Goal: Information Seeking & Learning: Learn about a topic

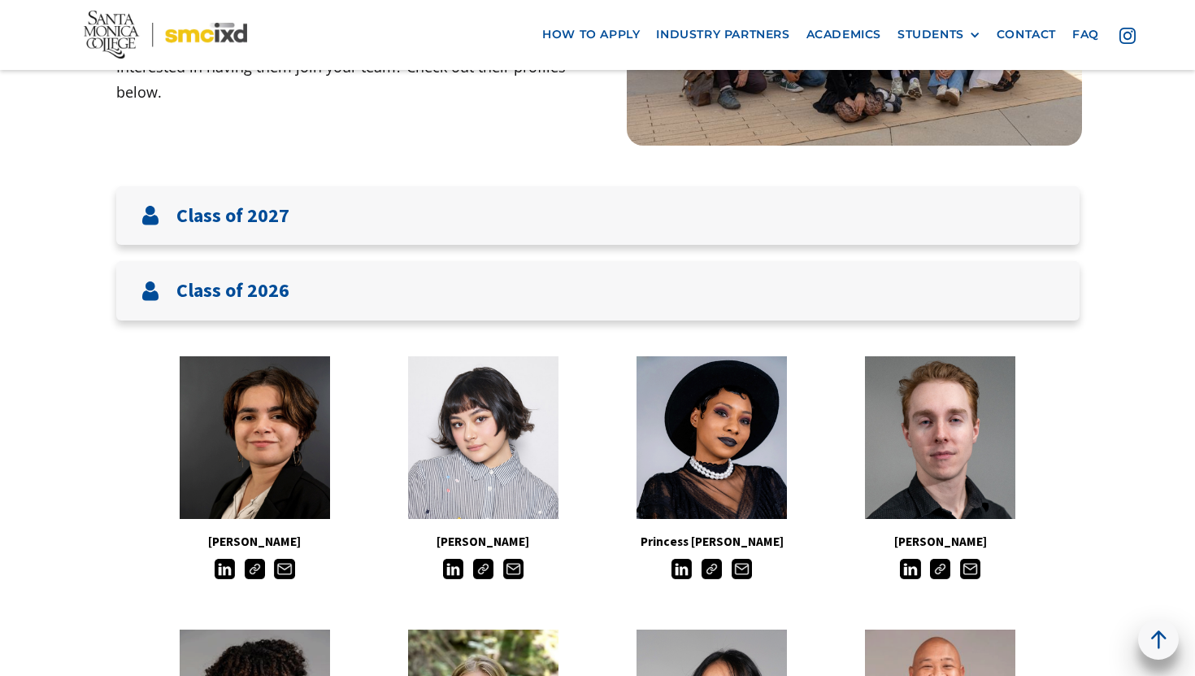
scroll to position [280, 0]
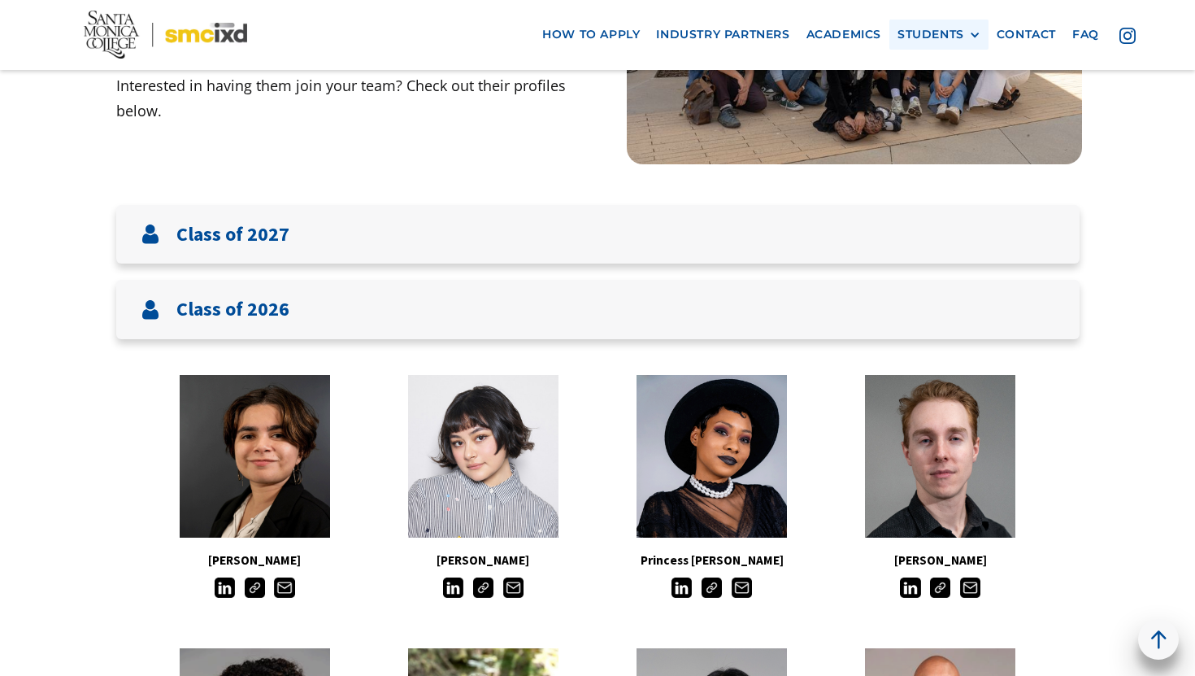
click at [950, 24] on div "STUDENTS PROspective Students GRAD SHOW 2025 Current Students Alumni" at bounding box center [938, 35] width 99 height 30
click at [959, 30] on div "STUDENTS" at bounding box center [930, 35] width 67 height 14
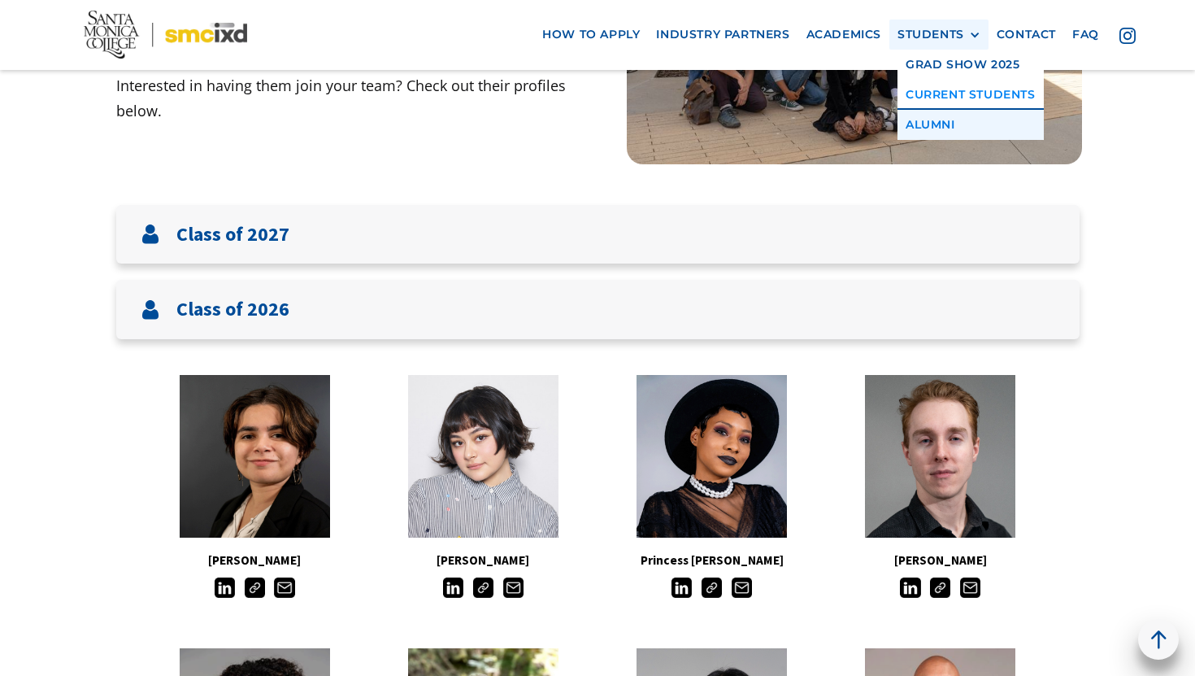
click at [939, 126] on link "Alumni" at bounding box center [970, 125] width 146 height 30
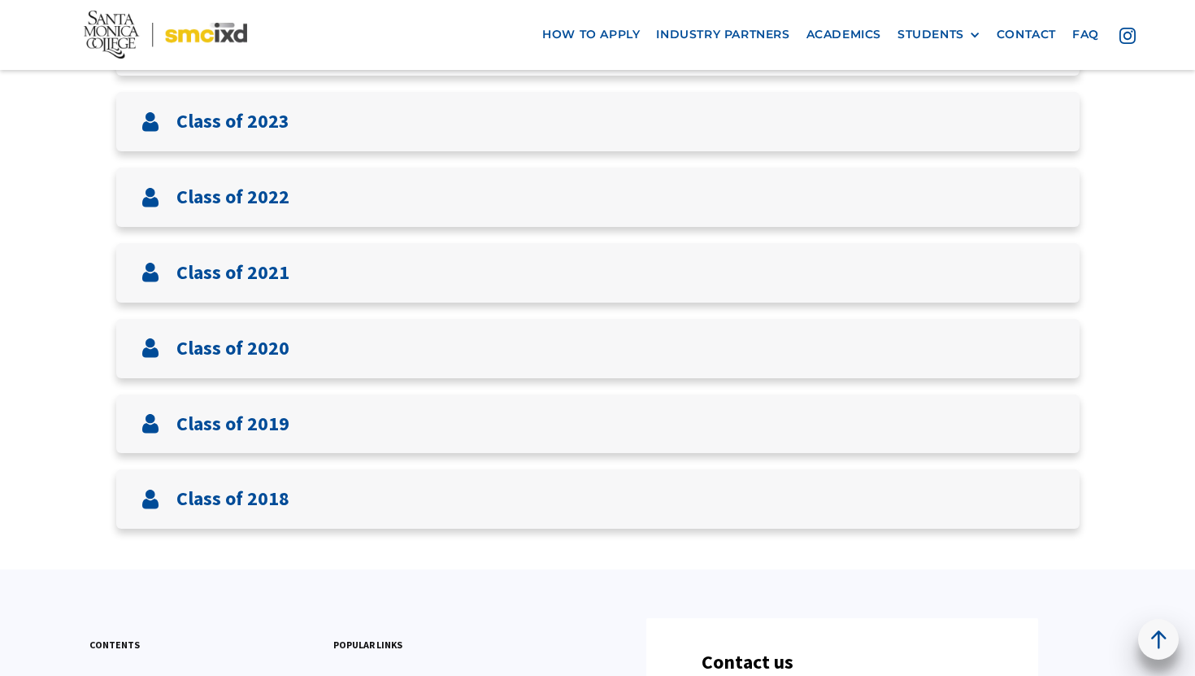
scroll to position [593, 0]
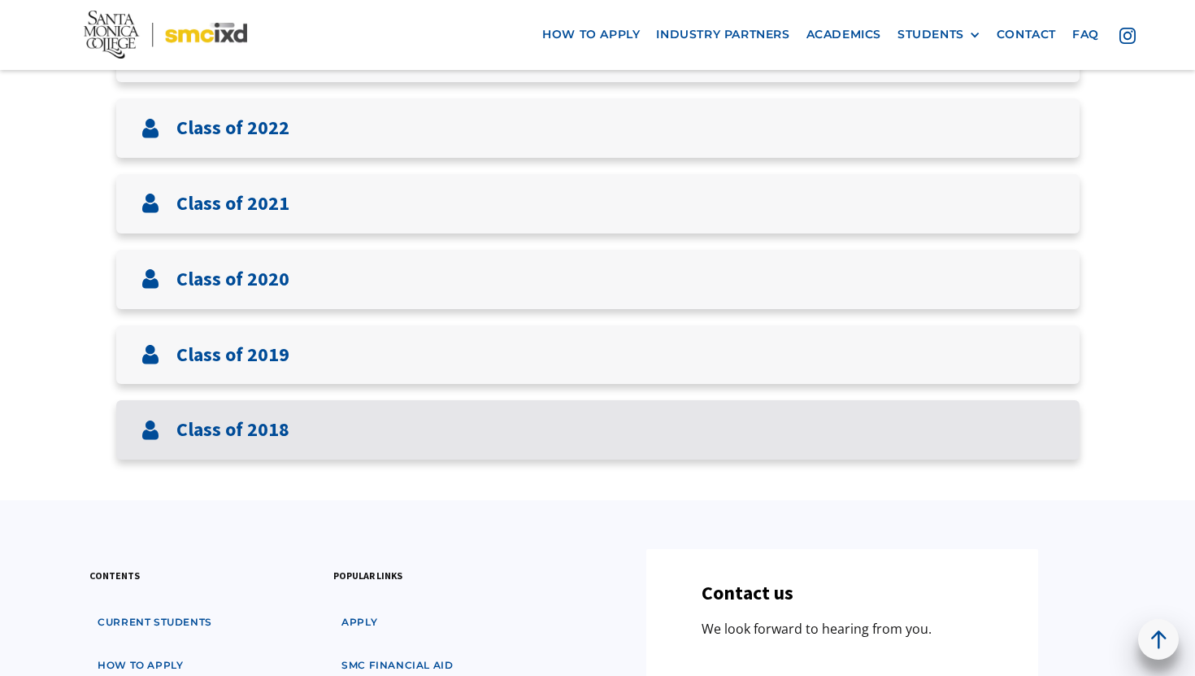
click at [351, 438] on div "Class of 2018" at bounding box center [597, 429] width 963 height 59
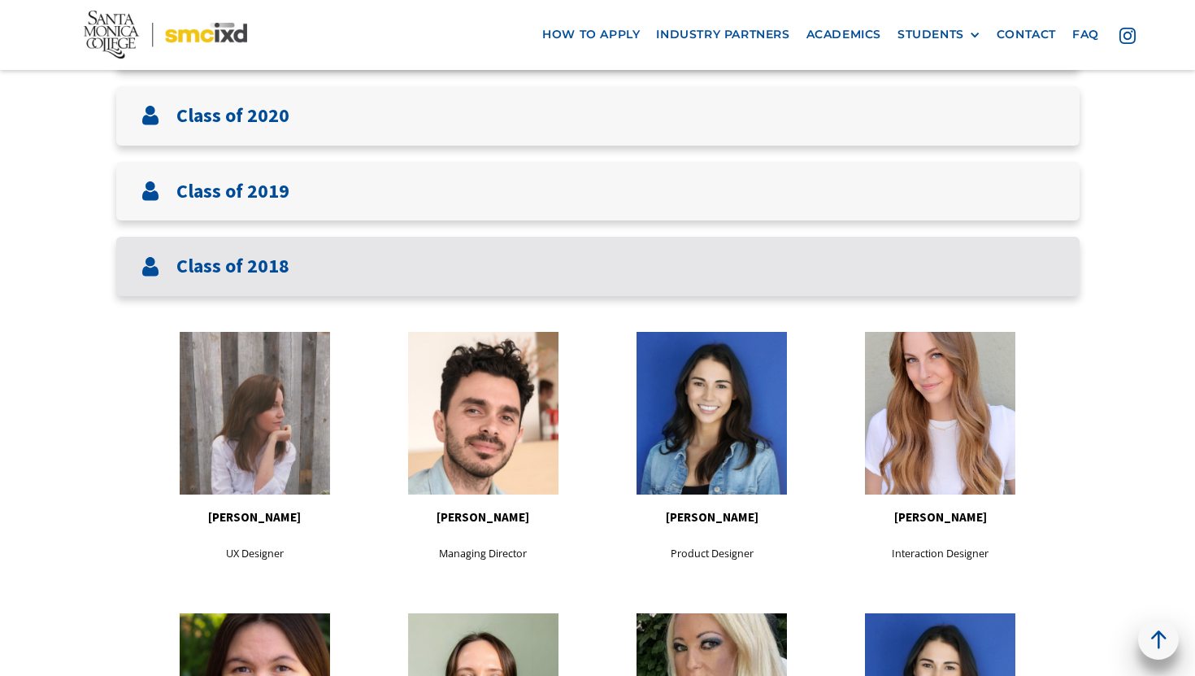
scroll to position [667, 0]
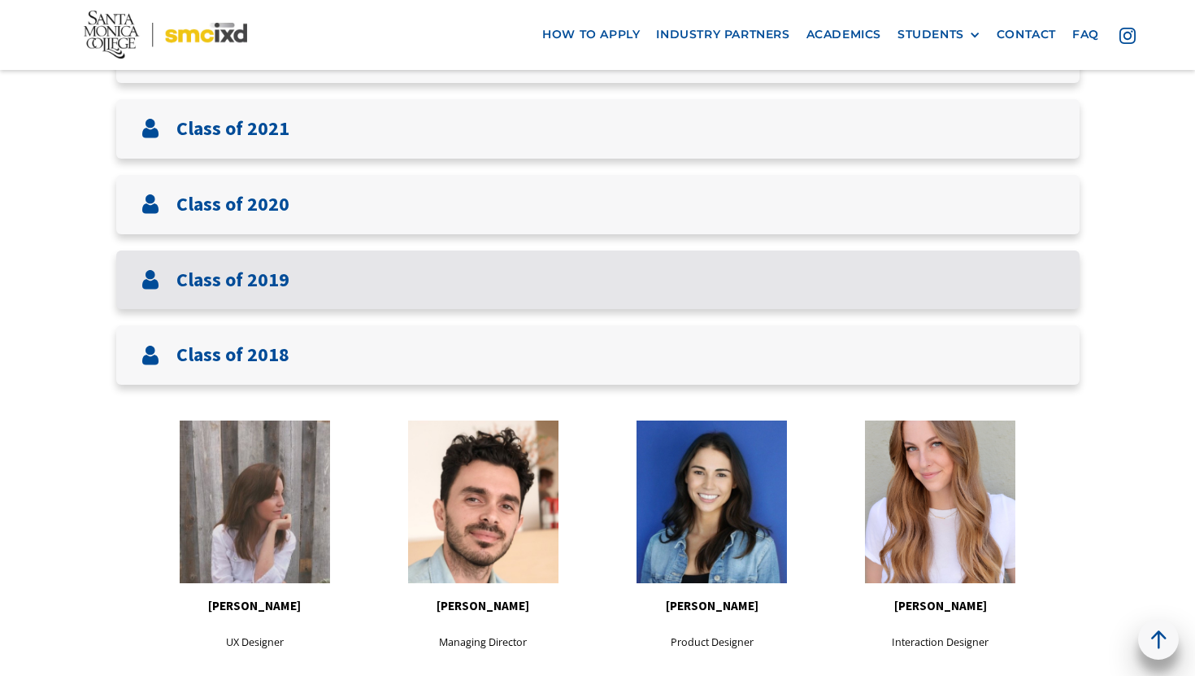
click at [322, 308] on div "Class of 2019" at bounding box center [597, 279] width 963 height 59
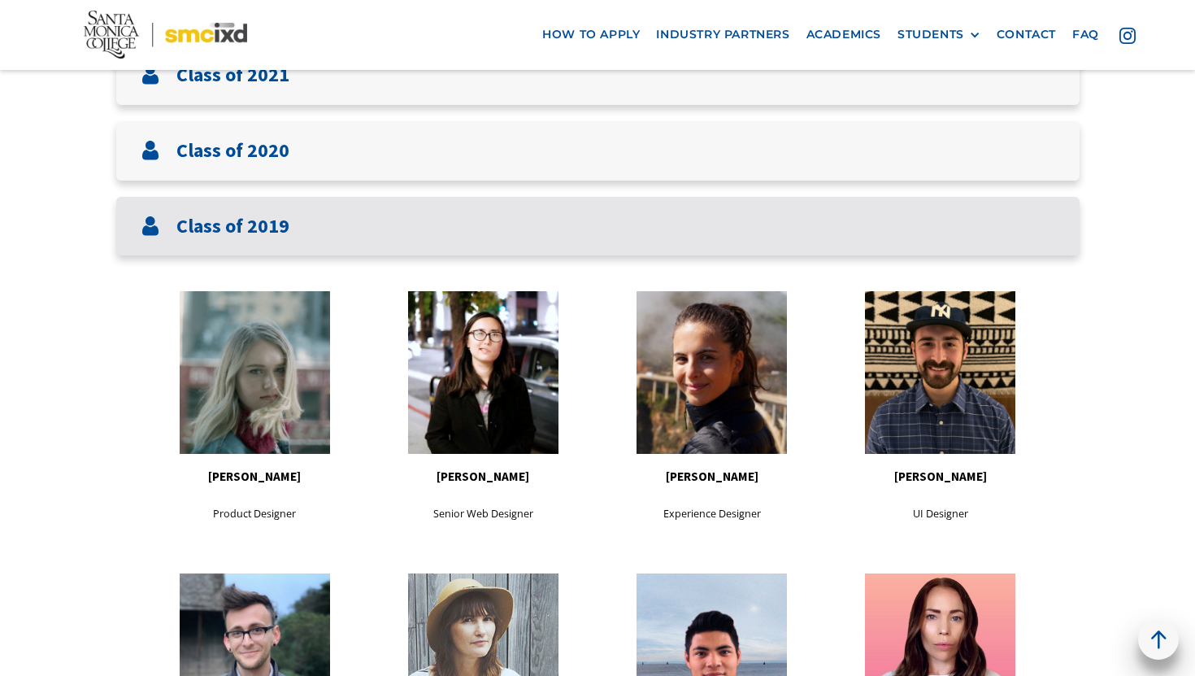
scroll to position [615, 0]
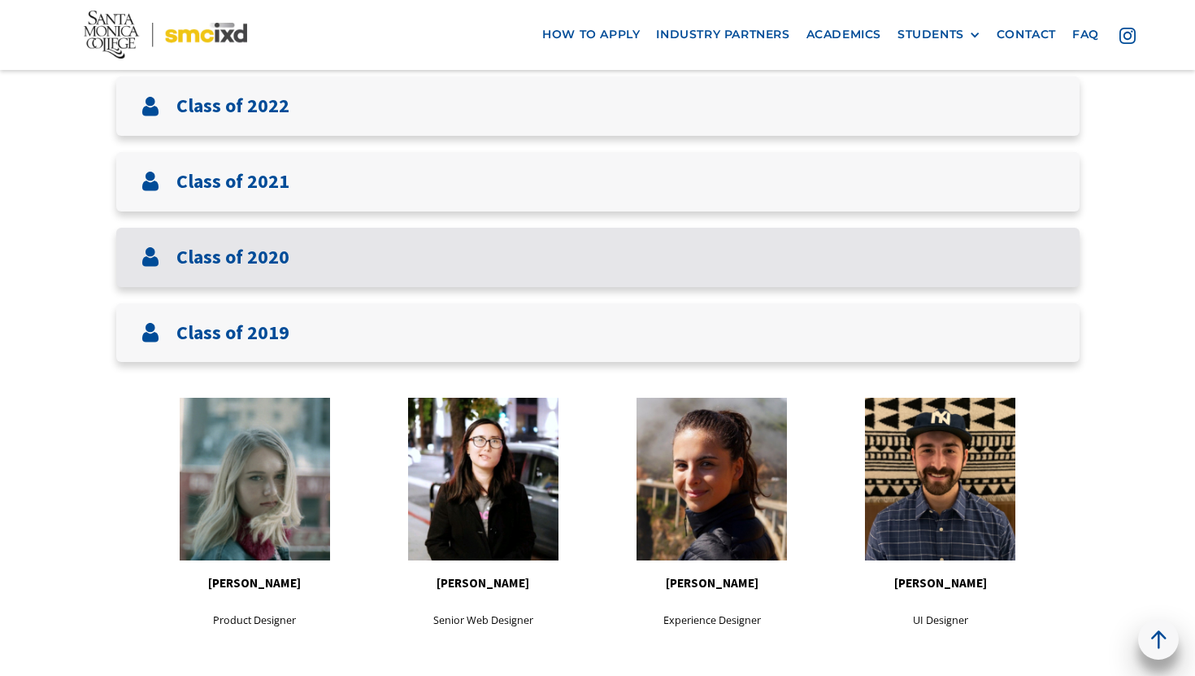
click at [308, 261] on div "Class of 2020" at bounding box center [597, 257] width 963 height 59
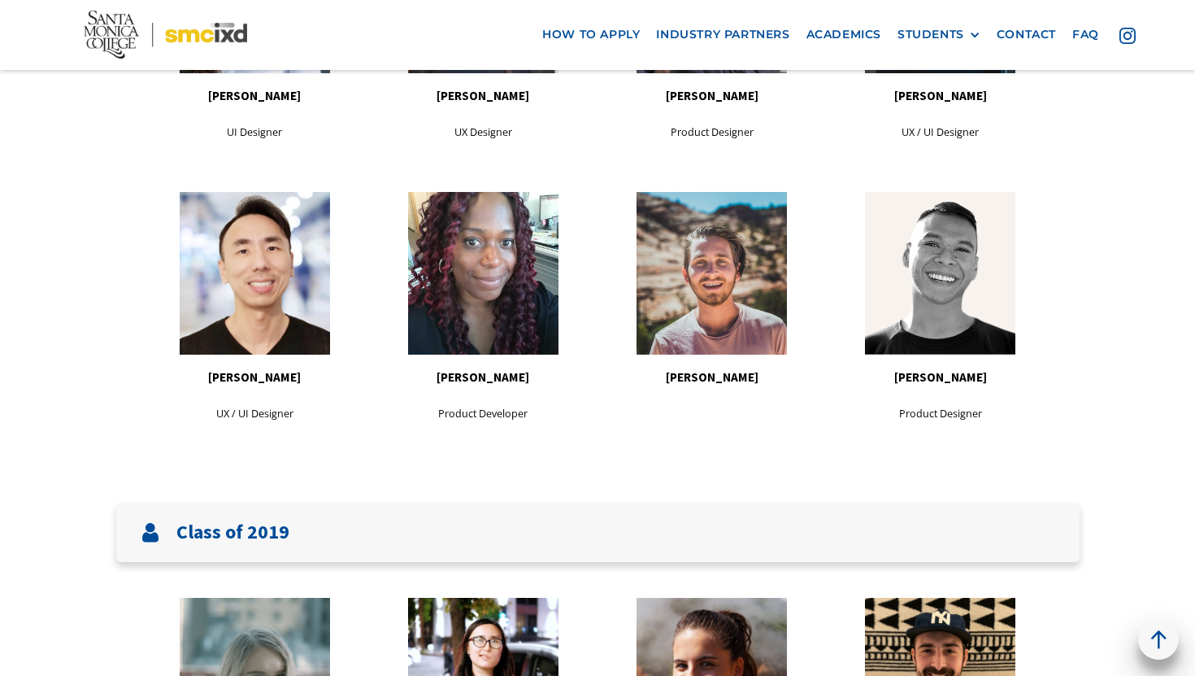
scroll to position [654, 0]
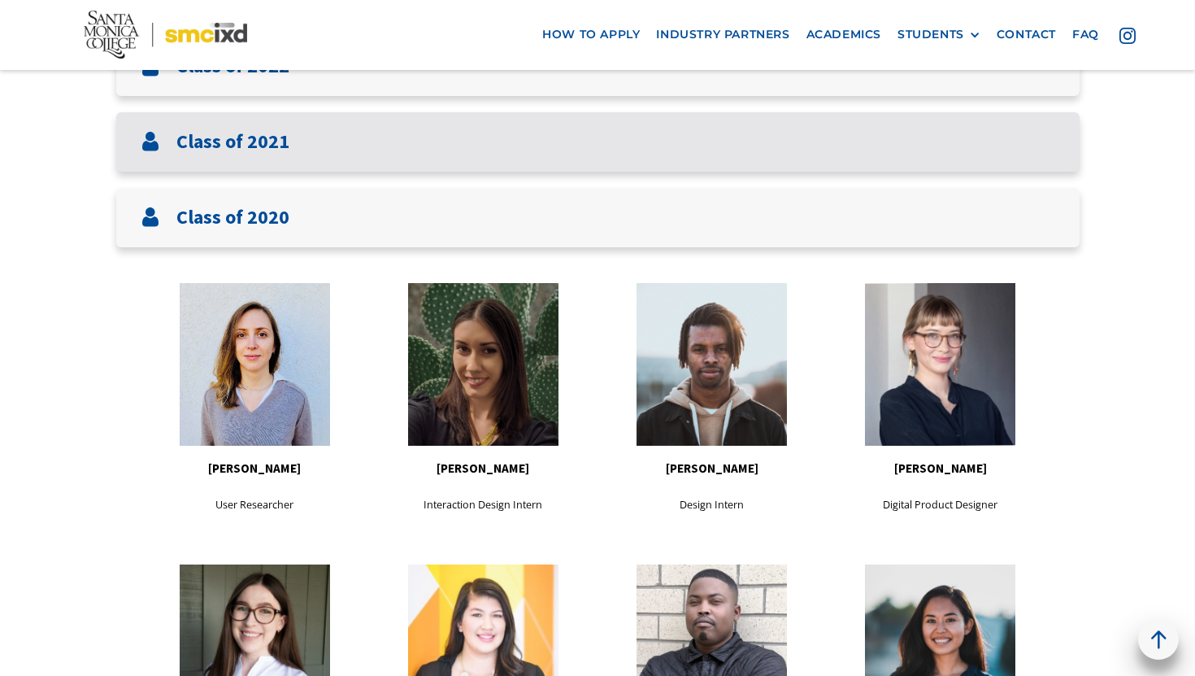
click at [290, 148] on div "Class of 2021" at bounding box center [597, 141] width 963 height 59
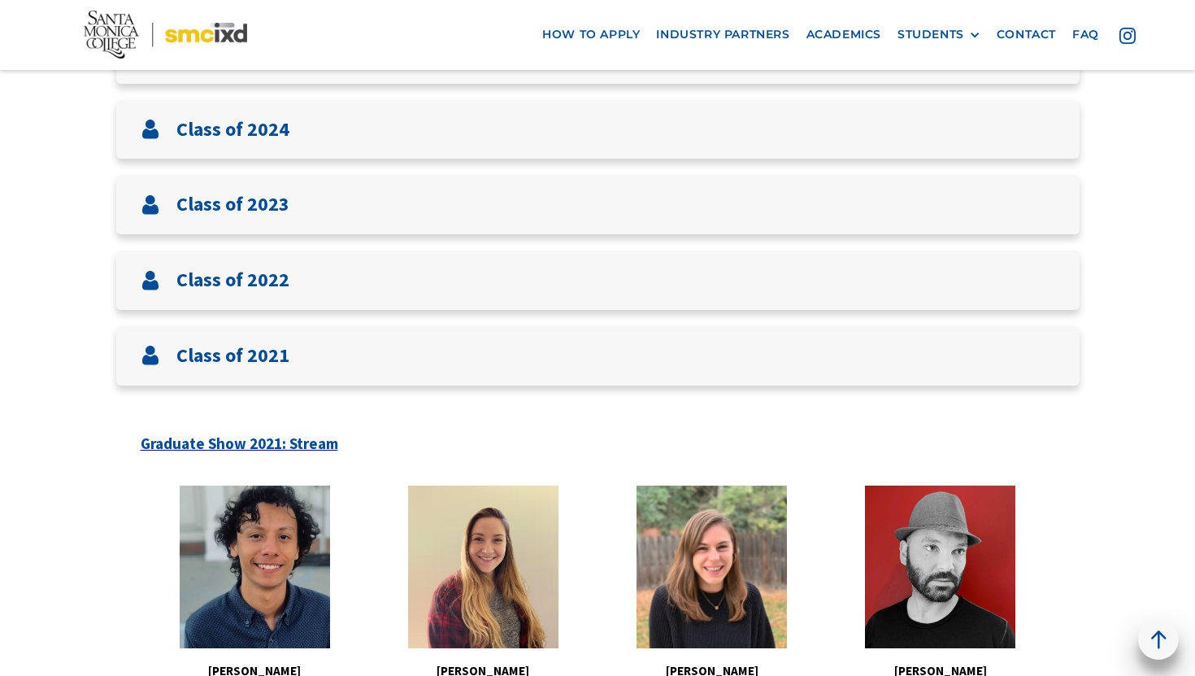
scroll to position [380, 0]
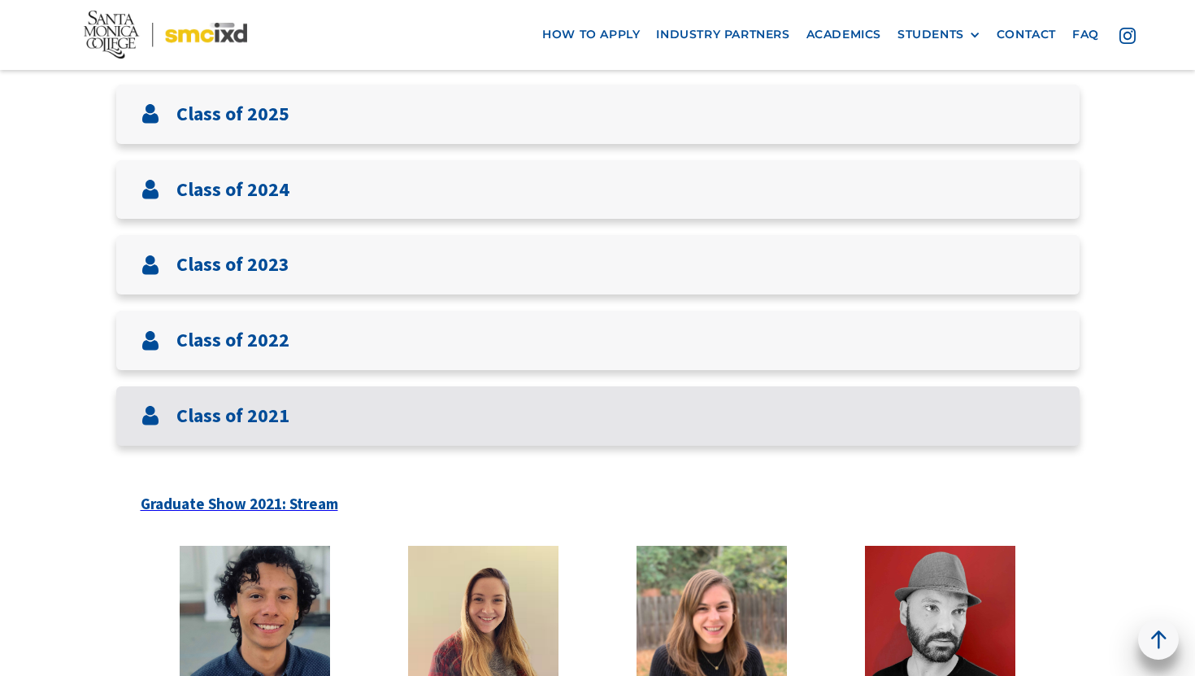
click at [254, 391] on div "Class of 2021" at bounding box center [597, 415] width 963 height 59
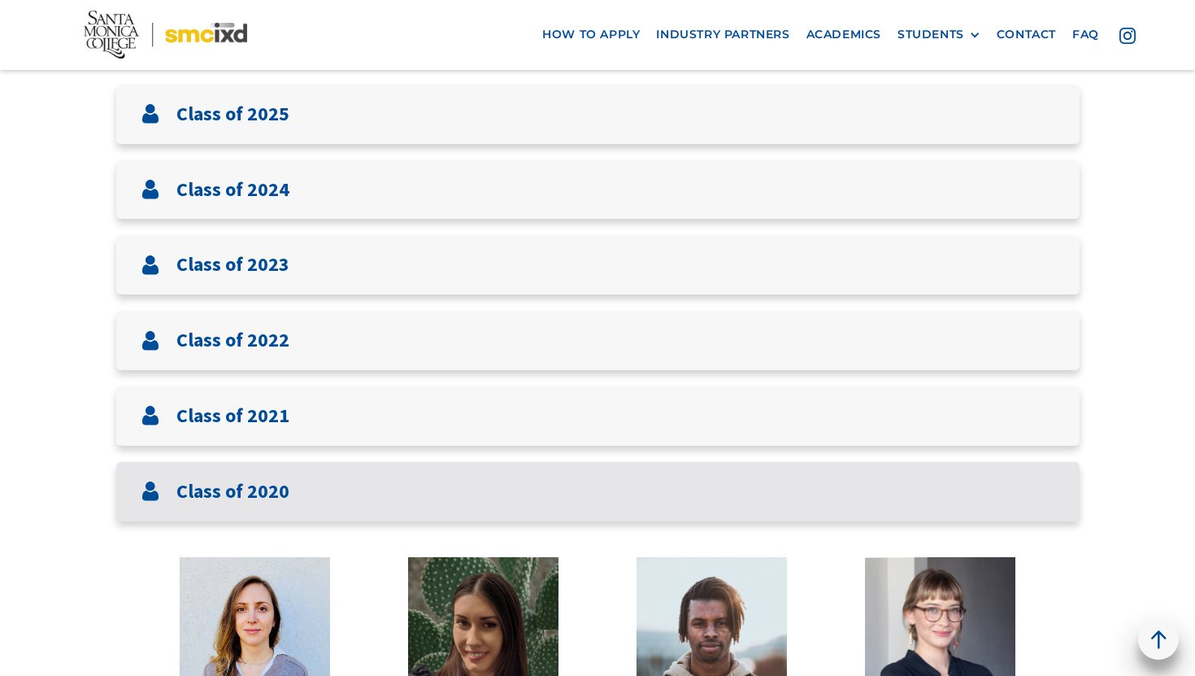
click at [227, 488] on h3 "Class of 2020" at bounding box center [232, 492] width 113 height 24
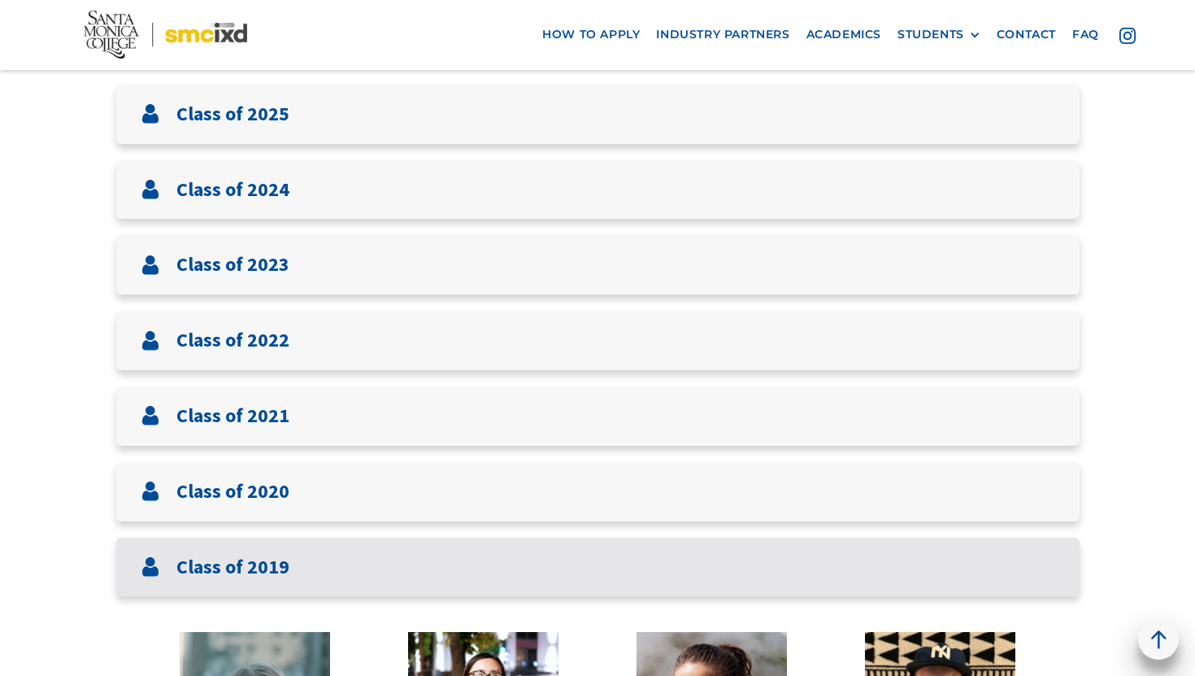
click at [237, 549] on div "Class of 2019" at bounding box center [597, 566] width 963 height 59
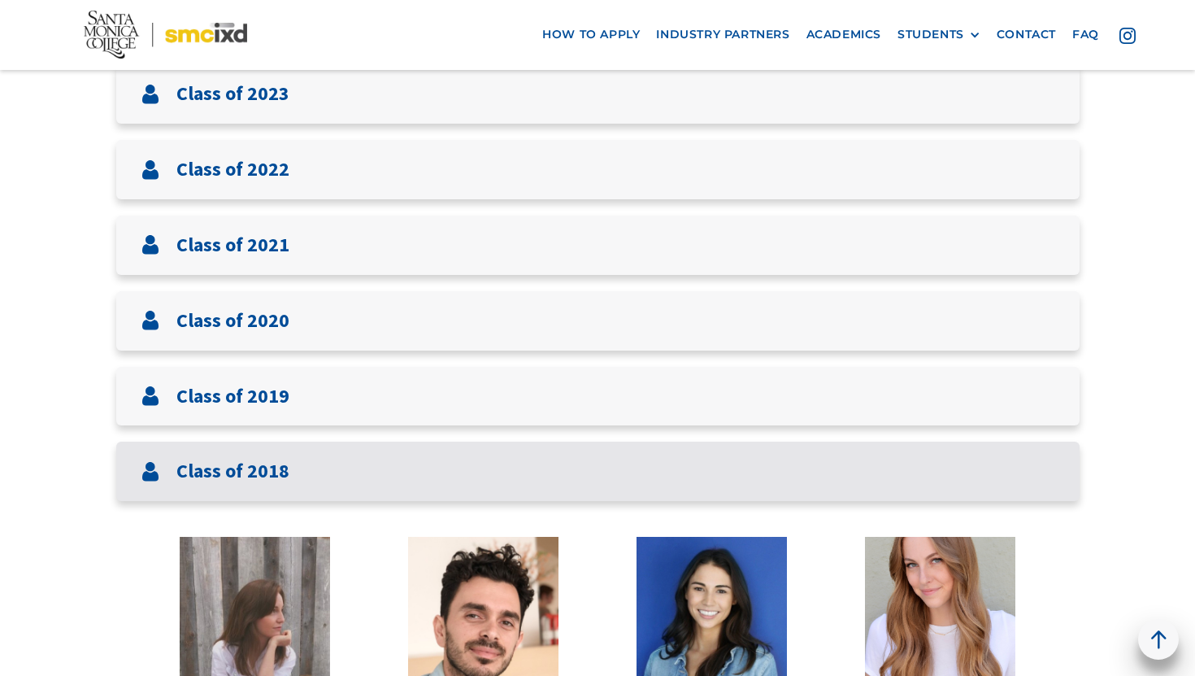
scroll to position [550, 0]
click at [278, 489] on div "Class of 2018" at bounding box center [597, 471] width 963 height 59
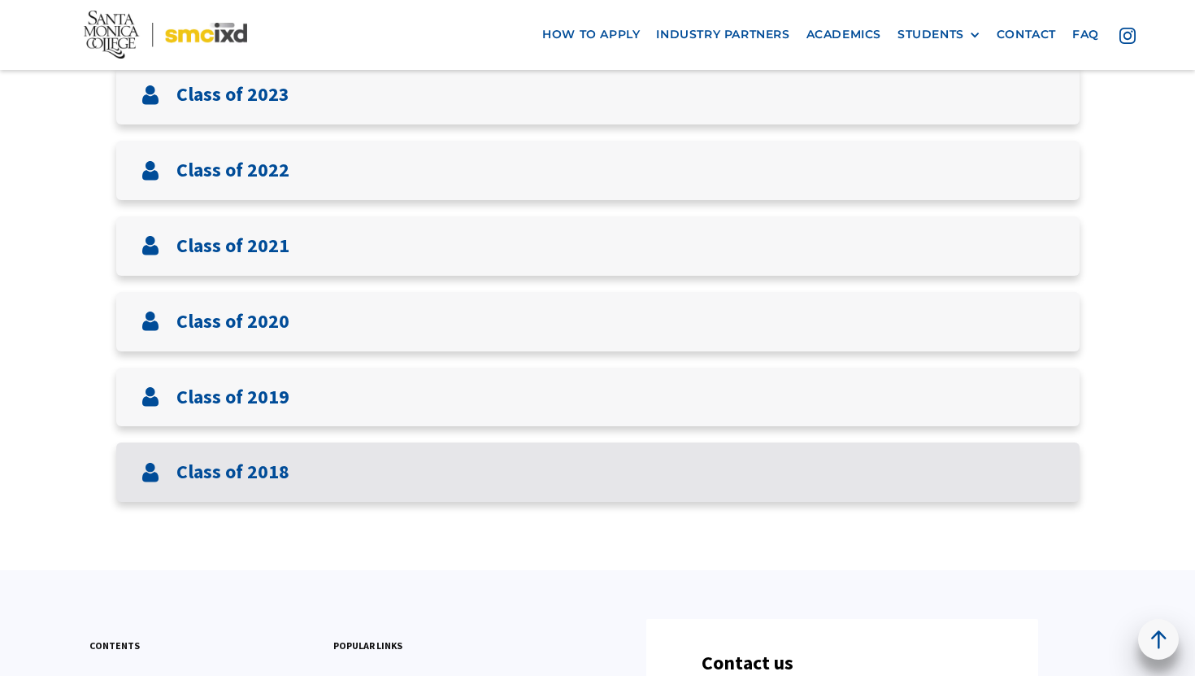
click at [281, 467] on h3 "Class of 2018" at bounding box center [232, 472] width 113 height 24
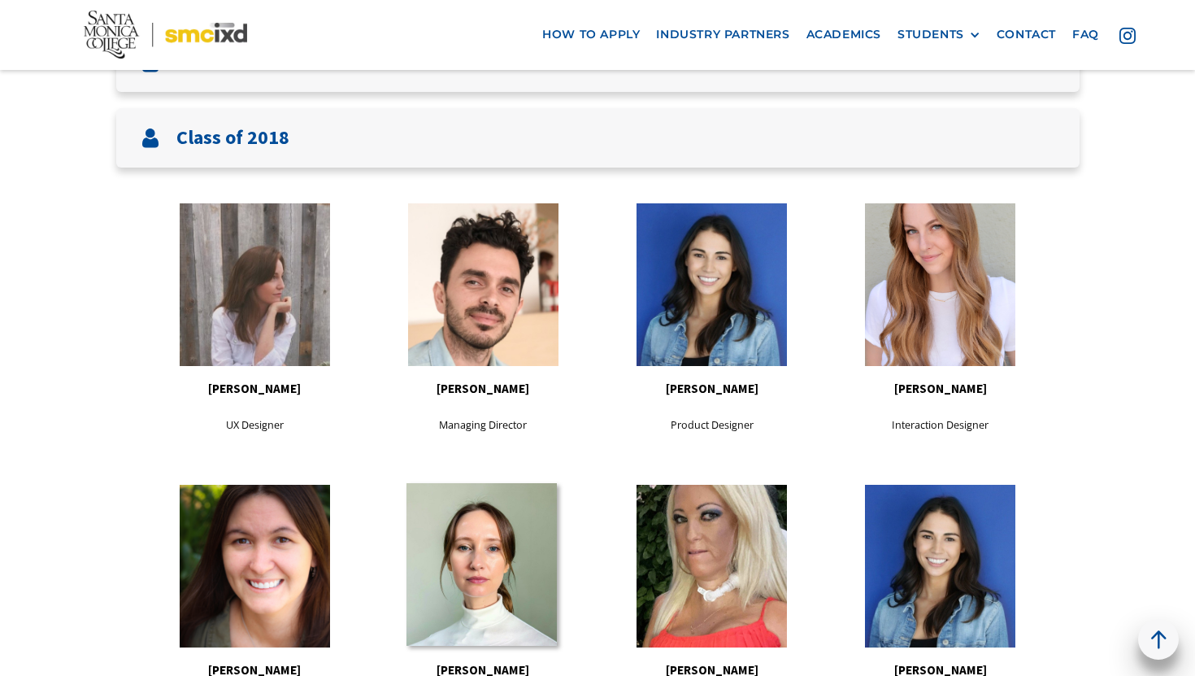
scroll to position [732, 0]
